Goal: Task Accomplishment & Management: Use online tool/utility

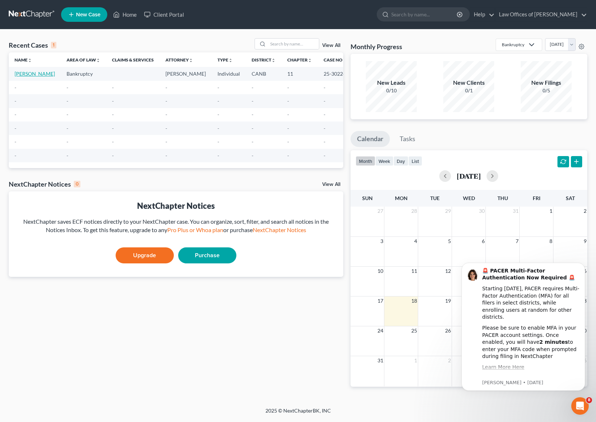
click at [29, 74] on link "[PERSON_NAME]" at bounding box center [35, 74] width 40 height 6
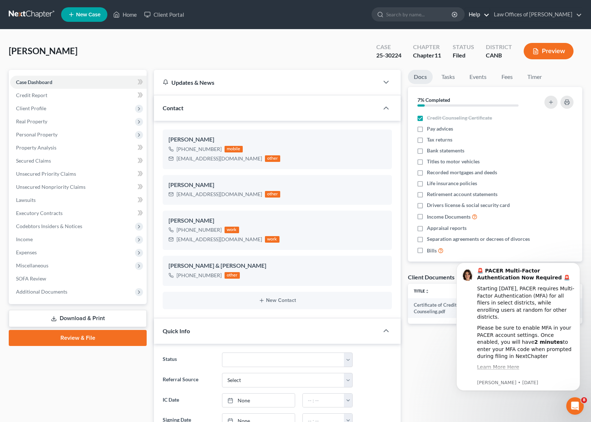
click at [477, 12] on link "Help" at bounding box center [477, 14] width 24 height 13
click at [288, 49] on div "[PERSON_NAME] Upgraded Case 25-30224 Chapter Chapter 11 Status Filed District C…" at bounding box center [295, 54] width 573 height 32
click at [40, 292] on span "Additional Documents" at bounding box center [41, 291] width 51 height 6
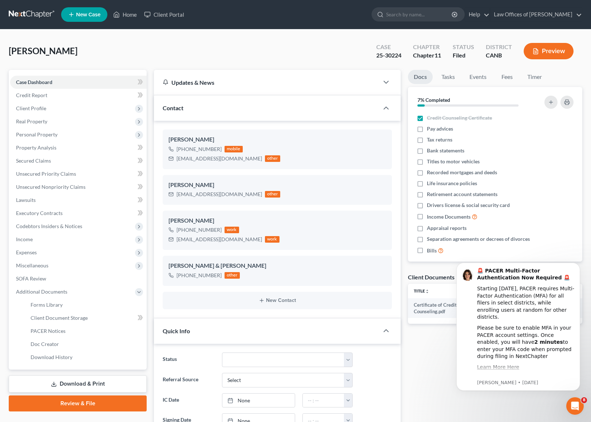
click at [296, 75] on div "Updates & News" at bounding box center [266, 82] width 225 height 25
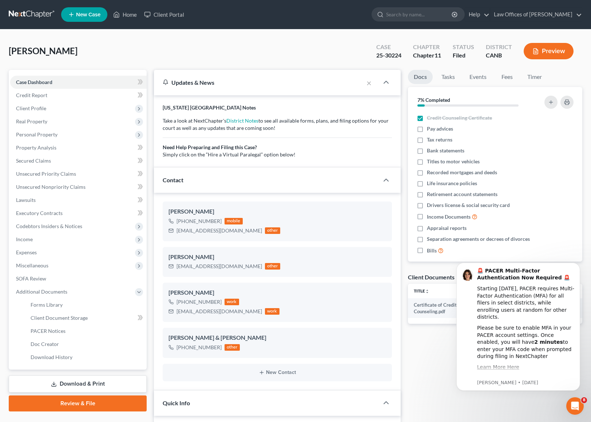
click at [296, 75] on div "Updates & News" at bounding box center [258, 82] width 209 height 25
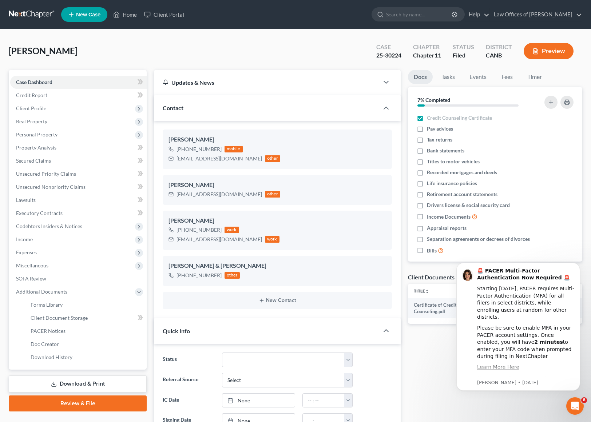
click at [296, 75] on div "Updates & News" at bounding box center [266, 82] width 225 height 25
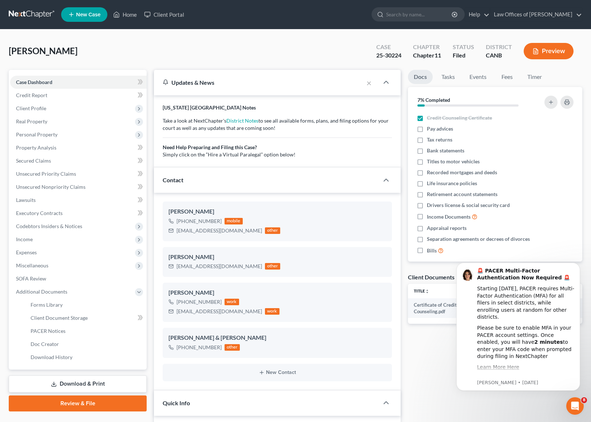
click at [296, 75] on div "Updates & News" at bounding box center [258, 82] width 209 height 25
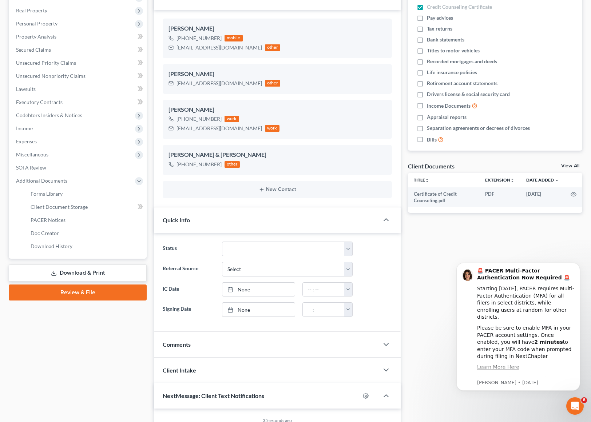
scroll to position [187, 0]
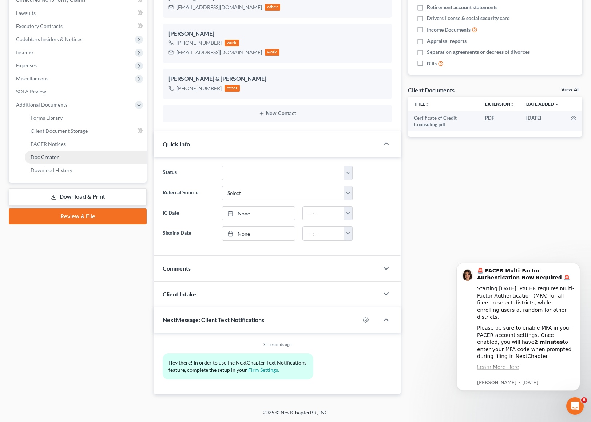
click at [60, 156] on link "Doc Creator" at bounding box center [86, 157] width 122 height 13
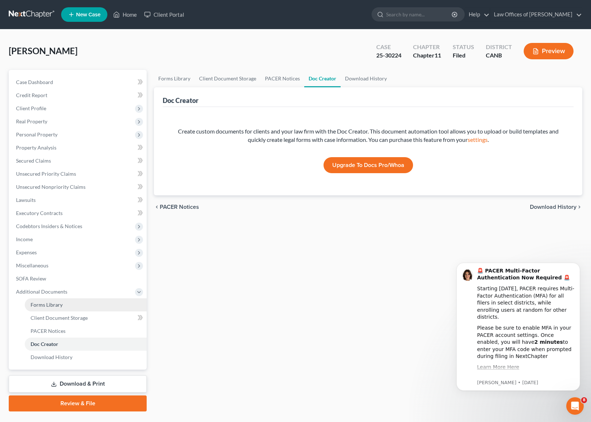
click at [45, 303] on span "Forms Library" at bounding box center [47, 304] width 32 height 6
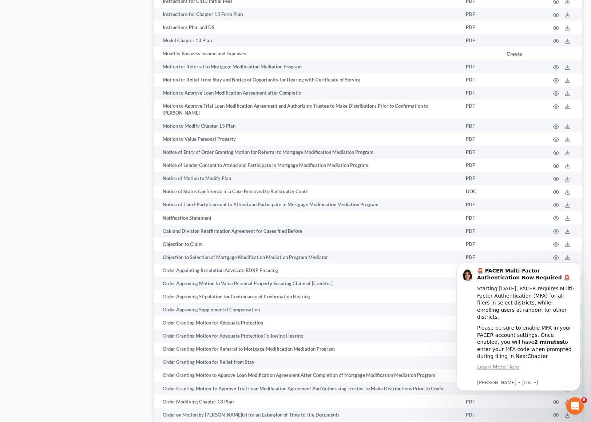
scroll to position [1127, 0]
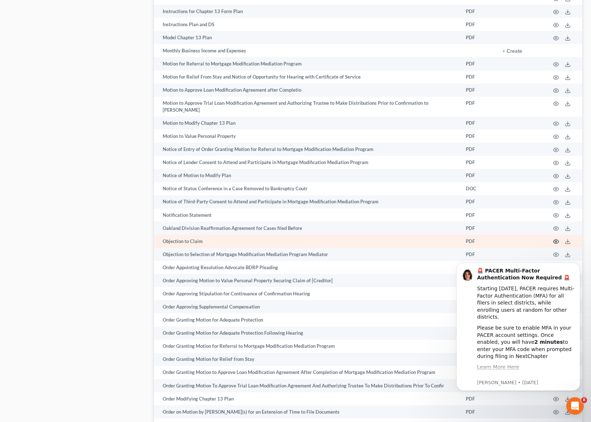
click at [554, 239] on icon "button" at bounding box center [556, 242] width 6 height 6
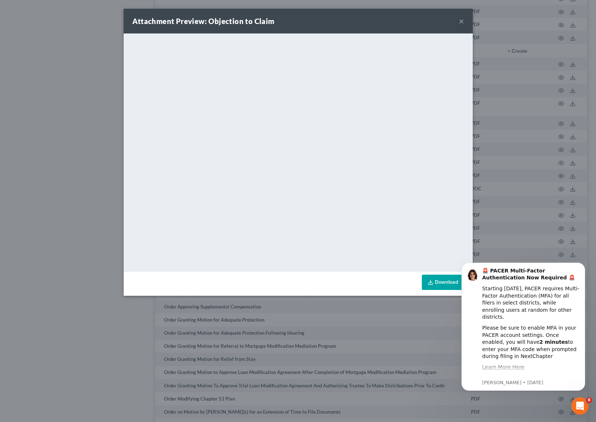
click at [461, 19] on button "×" at bounding box center [461, 21] width 5 height 9
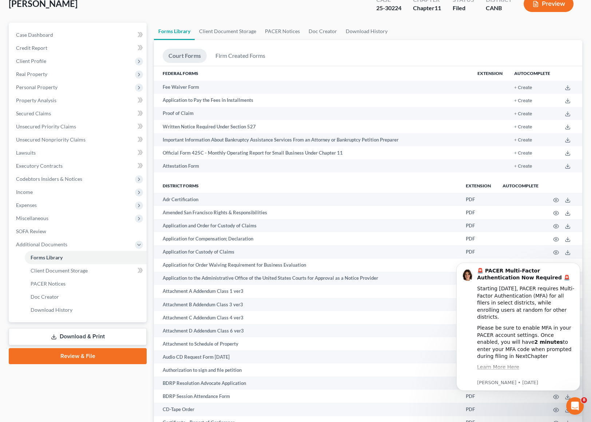
scroll to position [0, 0]
